Goal: Information Seeking & Learning: Learn about a topic

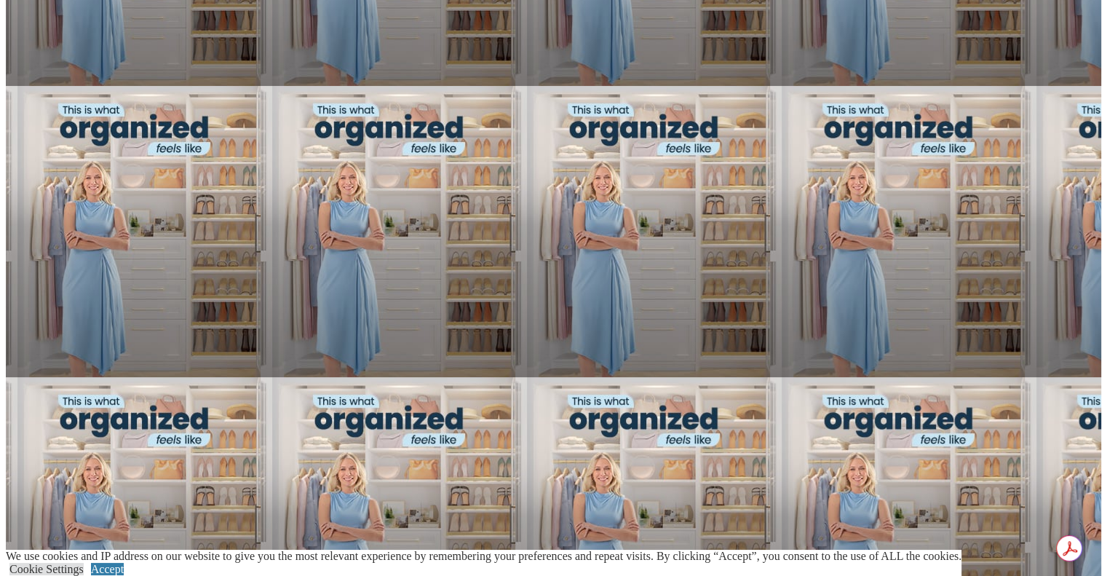
scroll to position [1635, 0]
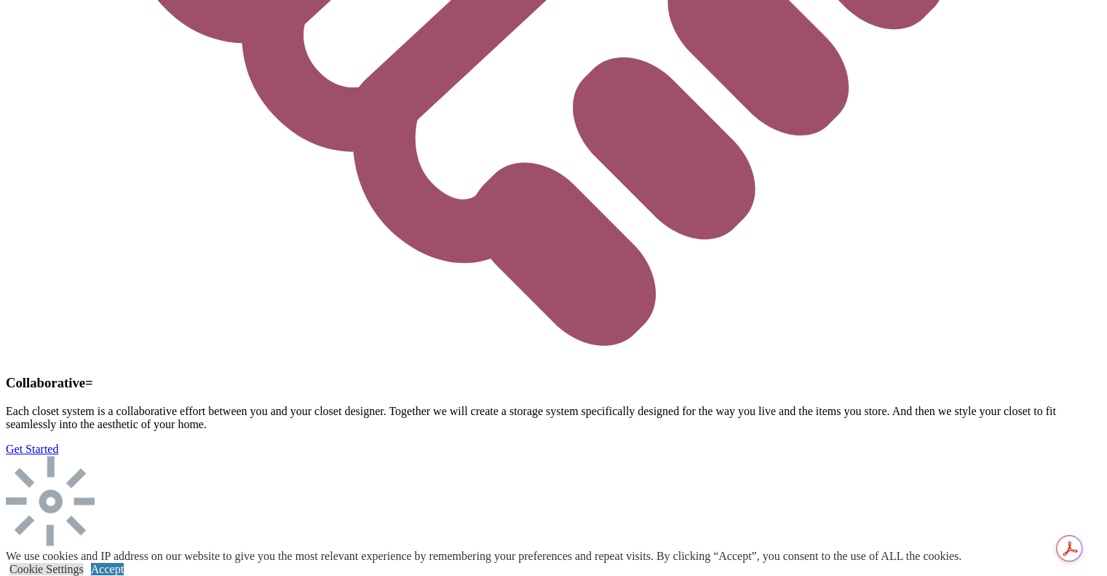
scroll to position [4010, 0]
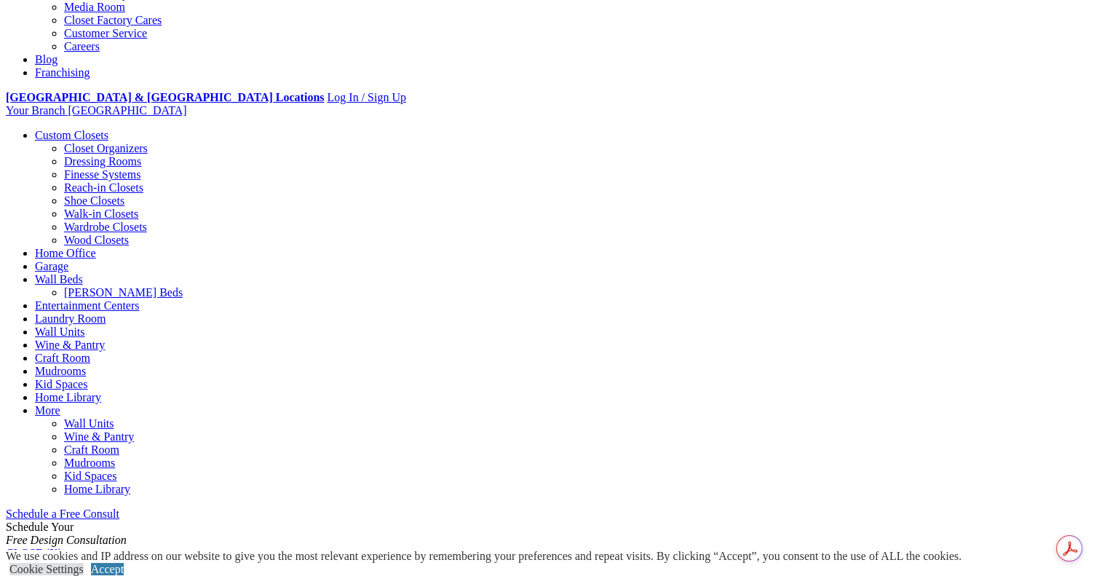
scroll to position [124, 0]
